Goal: Check status

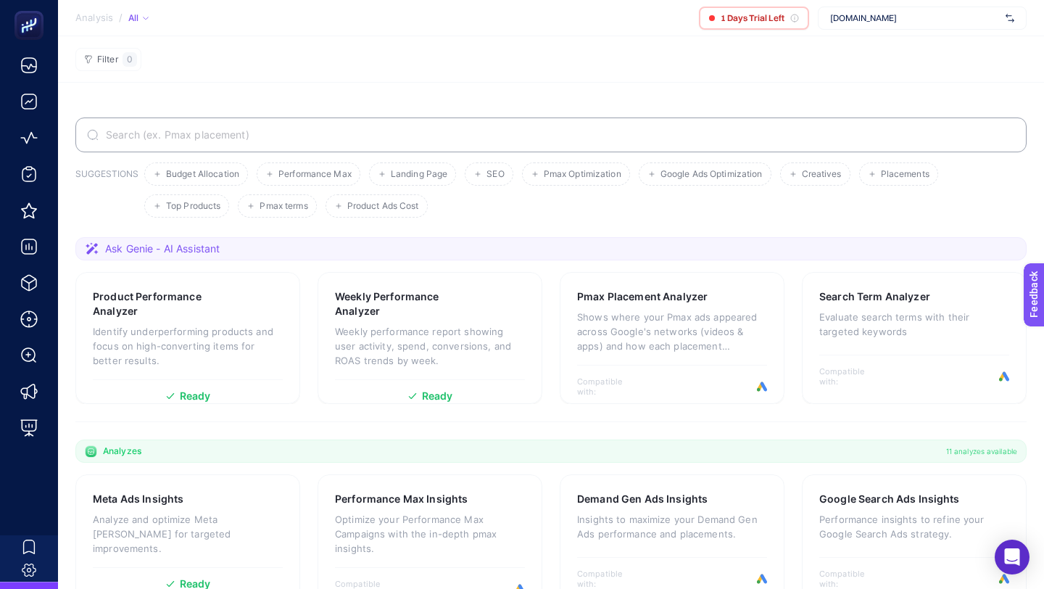
click at [948, 17] on span "[DOMAIN_NAME]" at bounding box center [915, 18] width 170 height 12
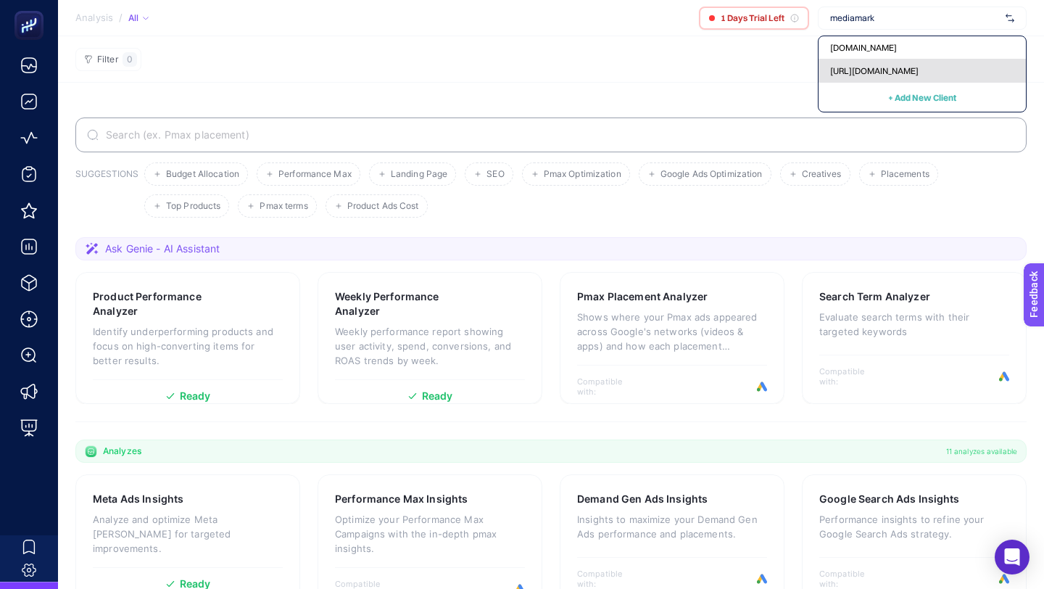
type input "mediamark"
click at [898, 79] on div "[URL][DOMAIN_NAME]" at bounding box center [922, 70] width 207 height 23
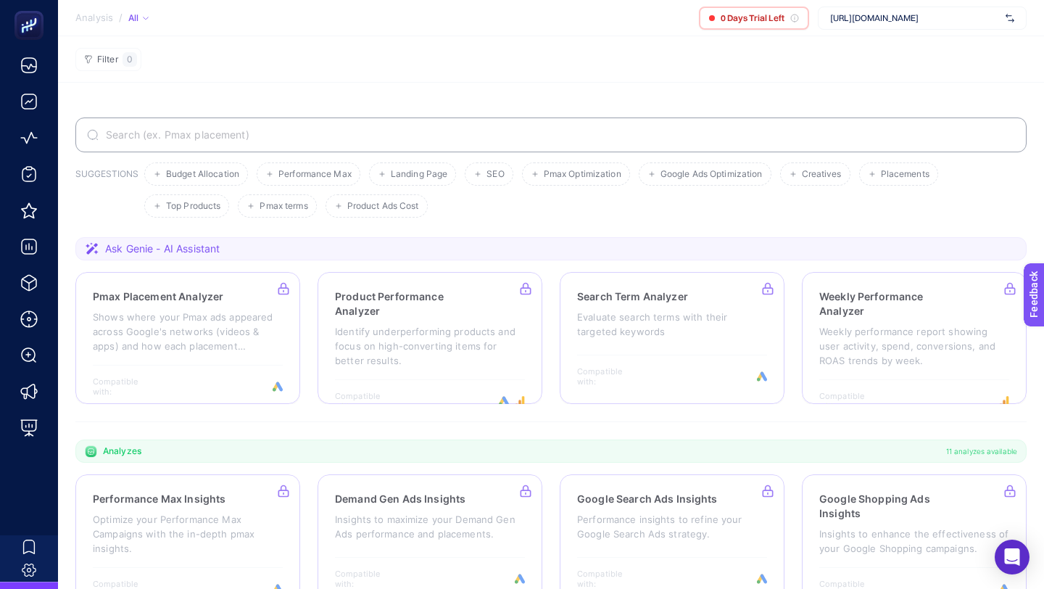
click at [891, 30] on section "Analysis / All 0 Days Trial Left [URL][DOMAIN_NAME]" at bounding box center [551, 18] width 986 height 36
click at [894, 27] on div "[URL][DOMAIN_NAME]" at bounding box center [922, 18] width 209 height 23
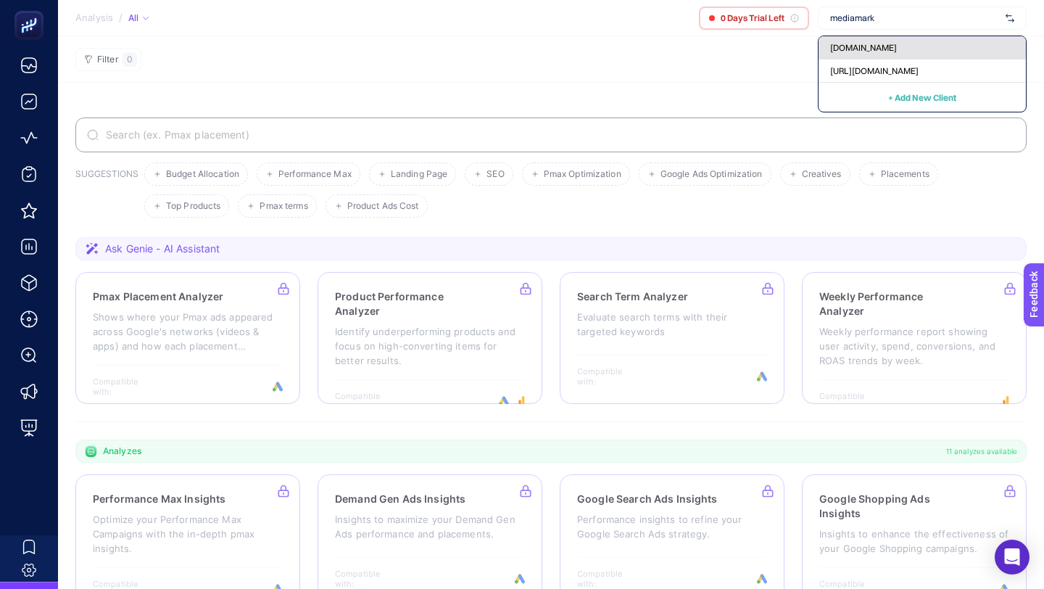
type input "mediamark"
click at [888, 45] on span "[DOMAIN_NAME]" at bounding box center [863, 48] width 67 height 12
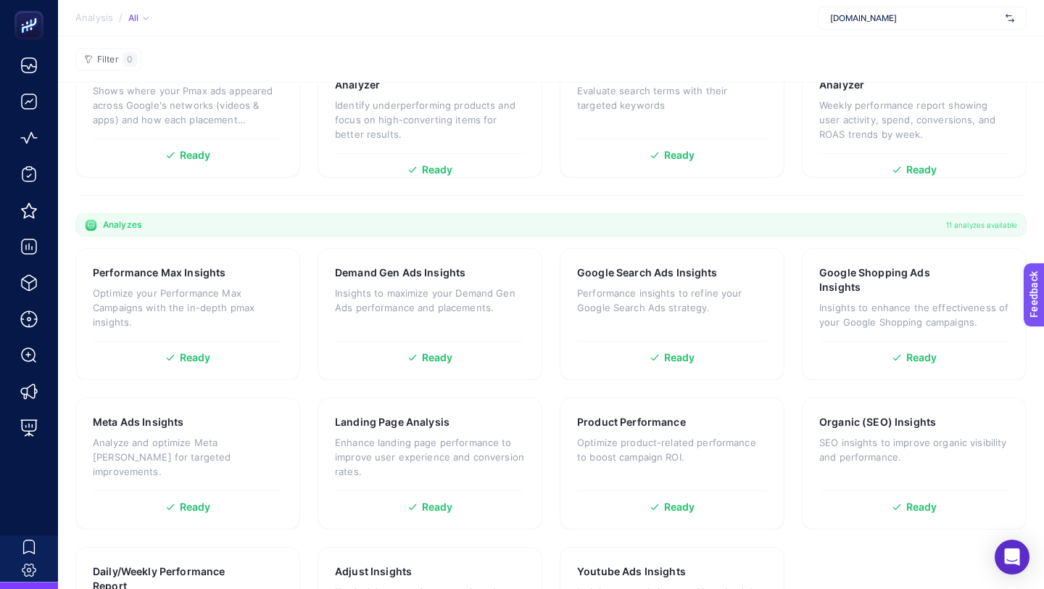
scroll to position [225, 0]
click at [666, 276] on h3 "Google Search Ads Insights" at bounding box center [647, 274] width 141 height 15
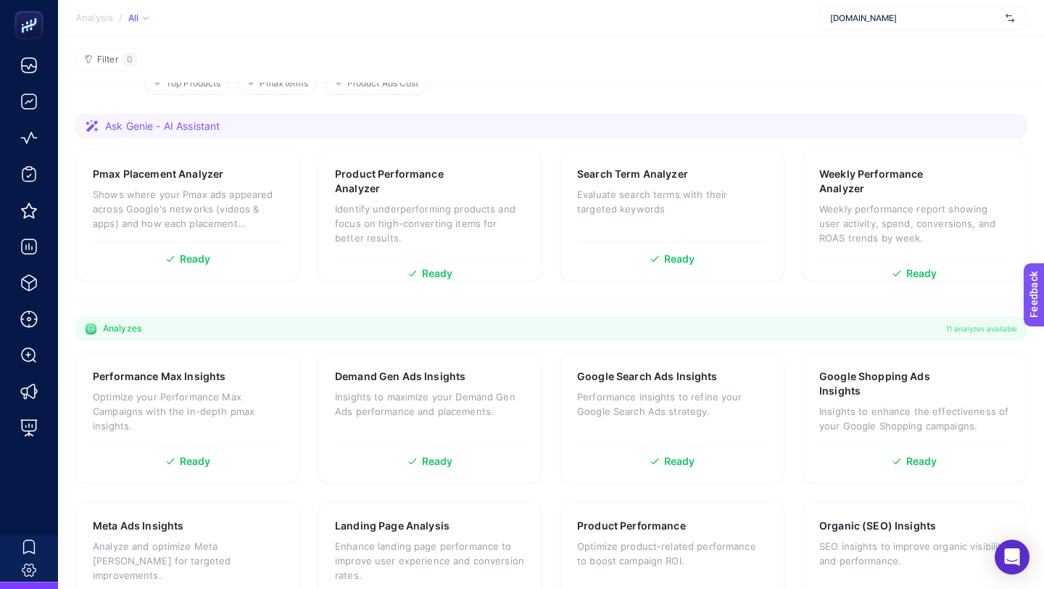
scroll to position [108, 0]
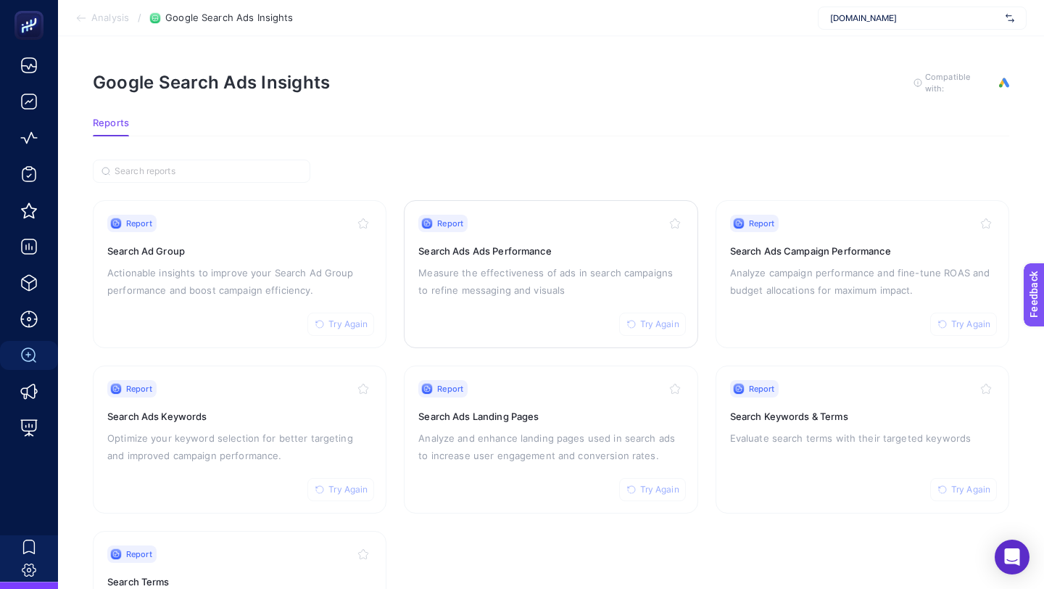
click at [504, 249] on h3 "Search Ads Ads Performance" at bounding box center [550, 251] width 265 height 15
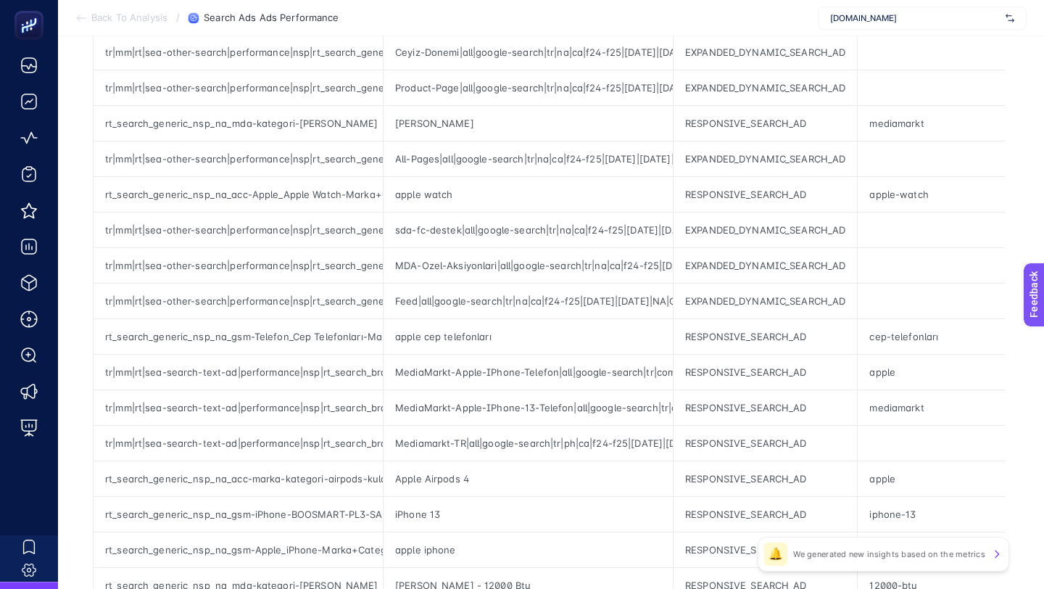
scroll to position [581, 0]
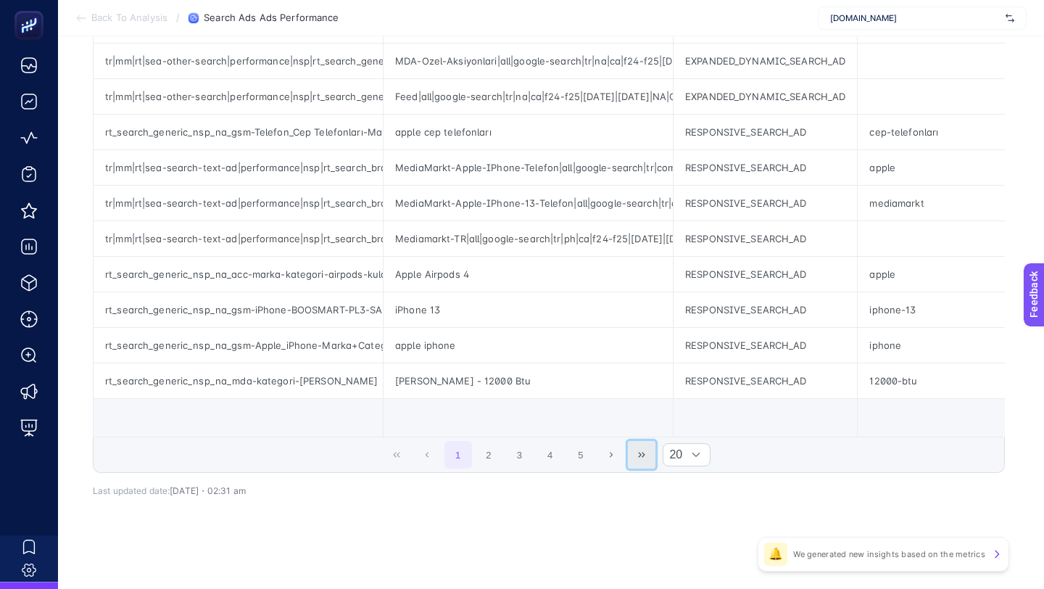
click at [644, 454] on icon "Last Page" at bounding box center [642, 454] width 7 height 5
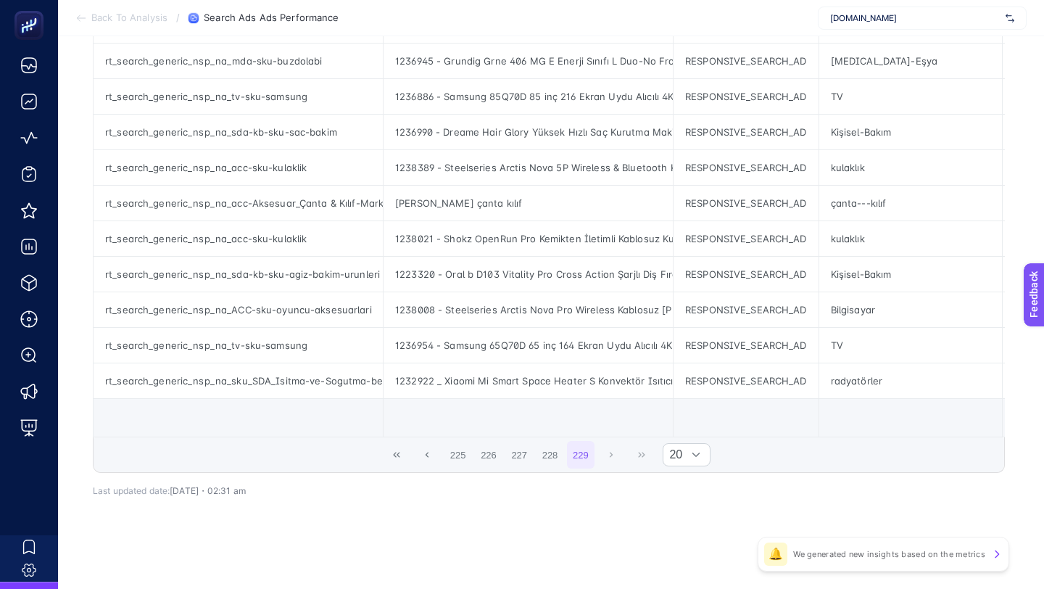
scroll to position [368, 0]
click at [391, 458] on button "First Page" at bounding box center [397, 455] width 28 height 28
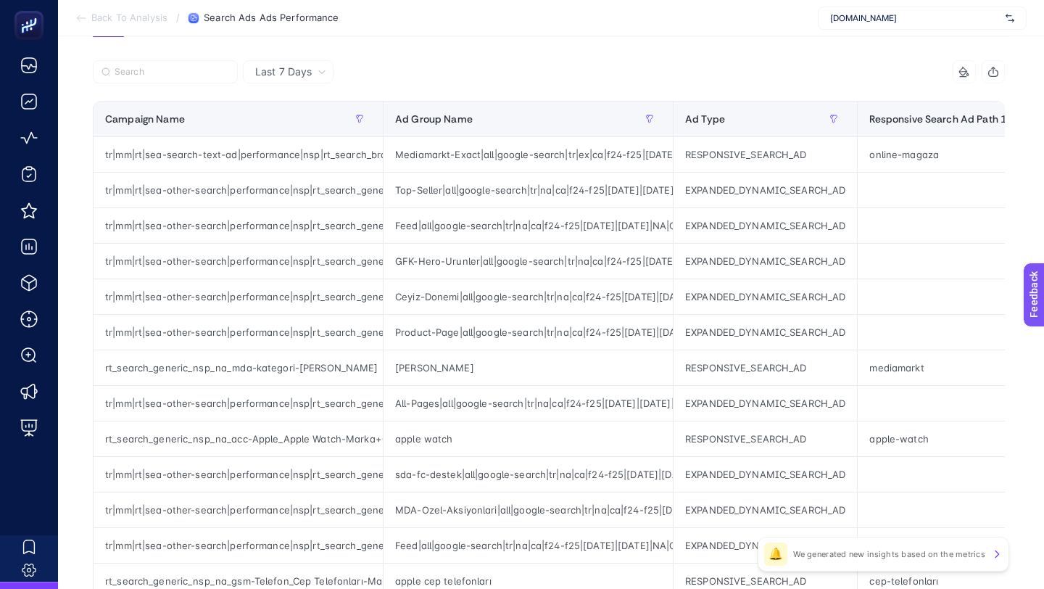
scroll to position [0, 0]
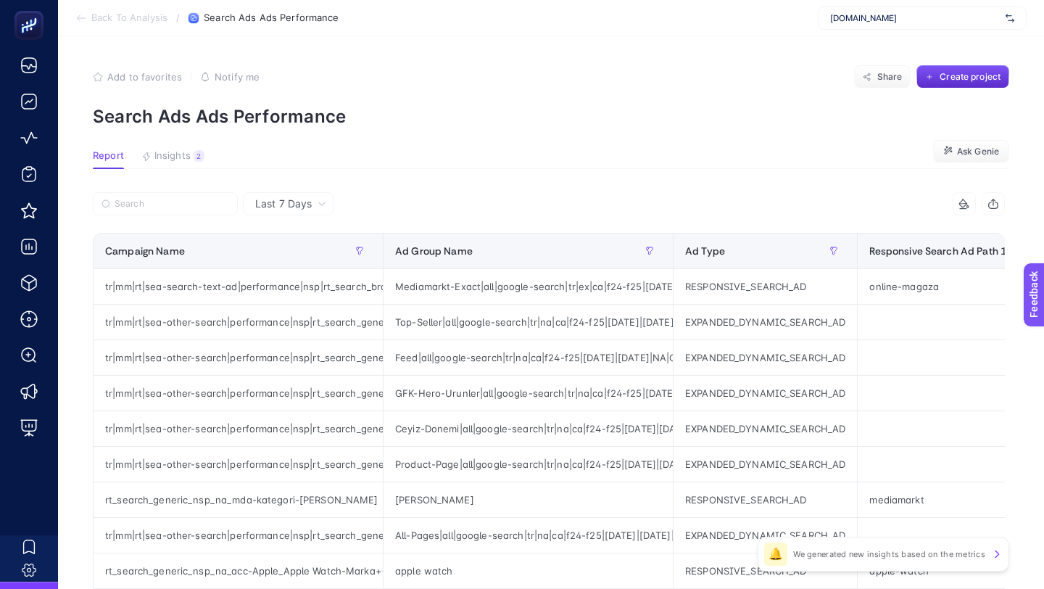
click at [314, 210] on div "Last 7 Days" at bounding box center [288, 203] width 91 height 23
drag, startPoint x: 302, startPoint y: 202, endPoint x: 289, endPoint y: 260, distance: 58.8
click at [302, 202] on span "Last 7 Days" at bounding box center [283, 204] width 57 height 15
click at [289, 260] on div "Campaign Name" at bounding box center [238, 250] width 266 height 23
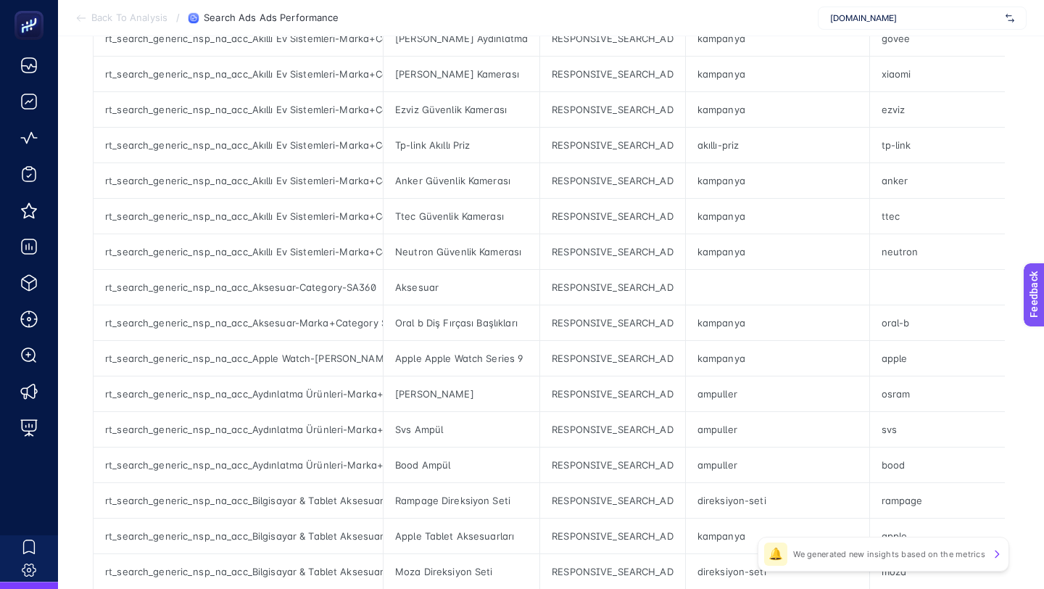
scroll to position [581, 0]
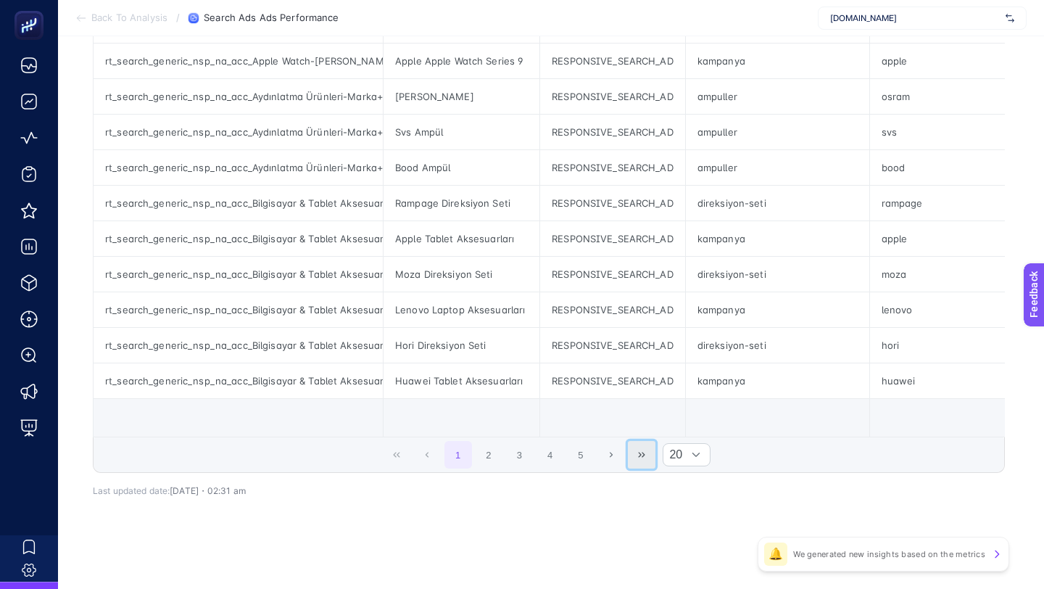
click at [634, 450] on button "Last Page" at bounding box center [642, 455] width 28 height 28
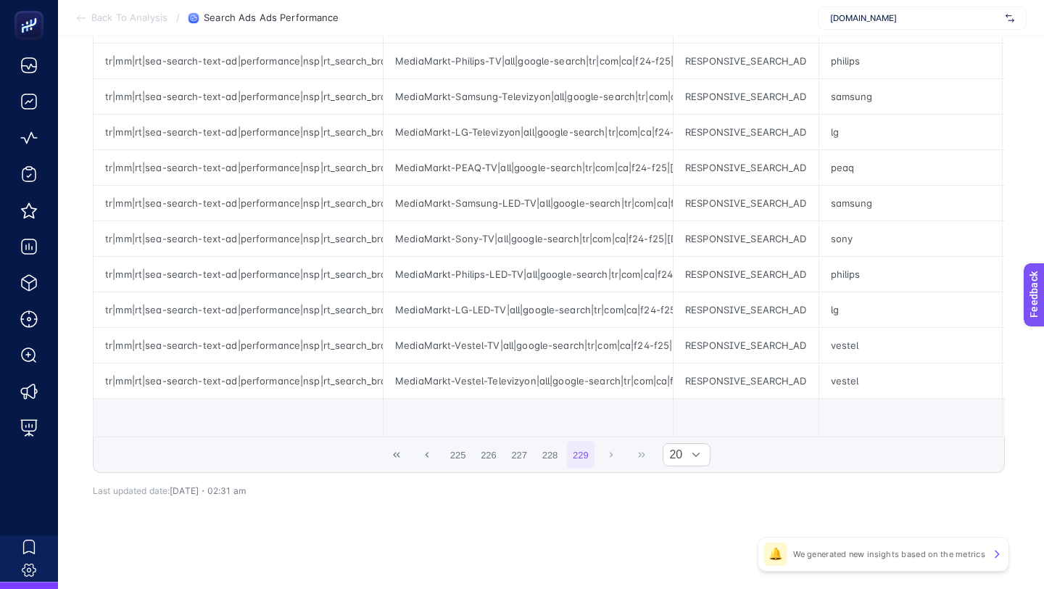
scroll to position [0, 0]
